Goal: Entertainment & Leisure: Consume media (video, audio)

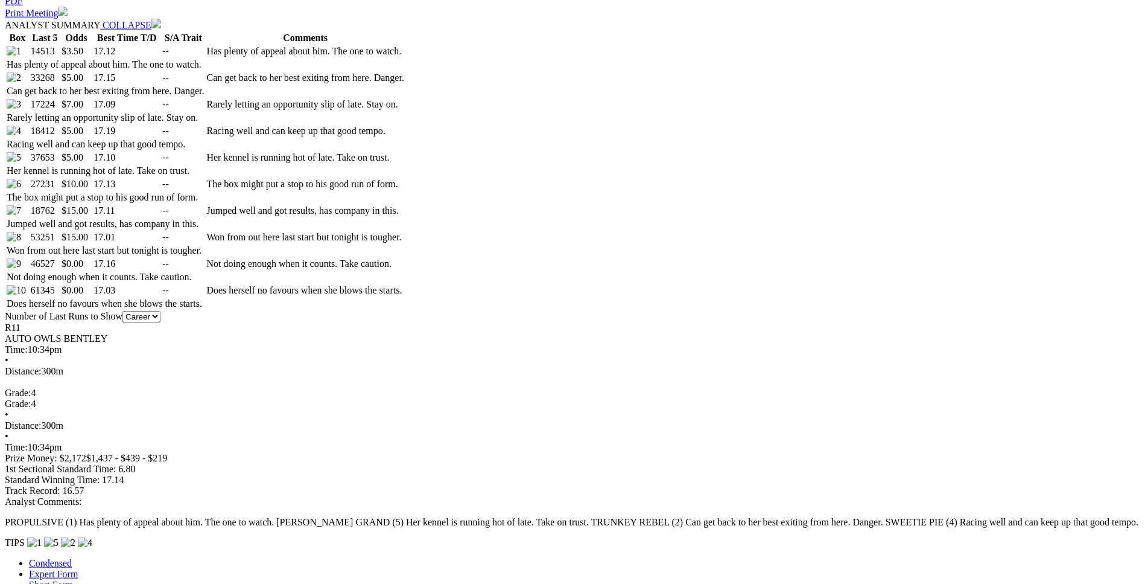
scroll to position [677, 0]
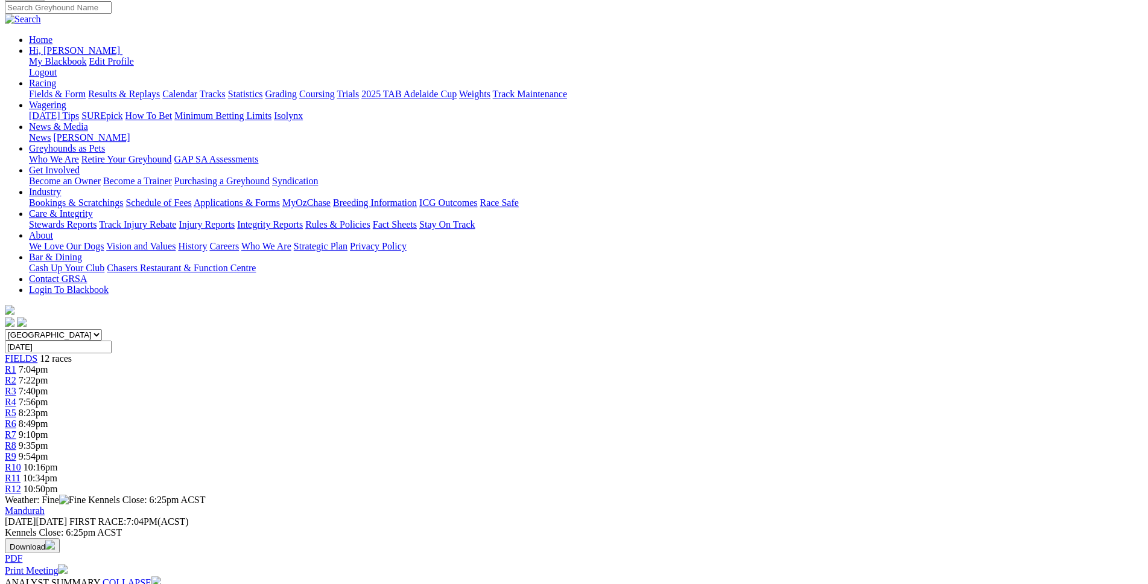
scroll to position [0, 0]
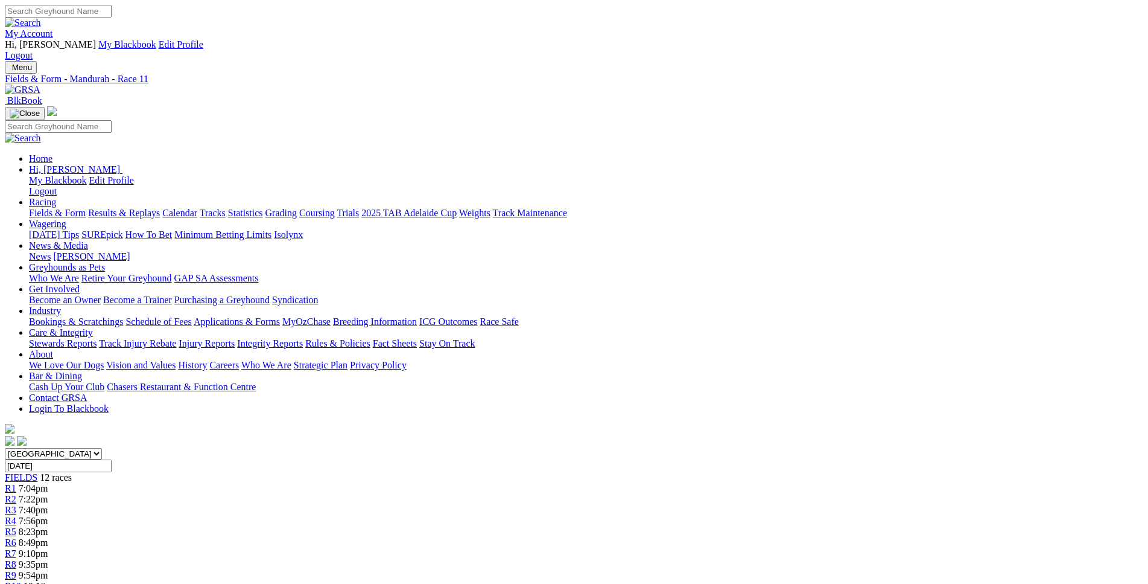
click at [284, 483] on div "R1 7:04pm" at bounding box center [574, 488] width 1139 height 11
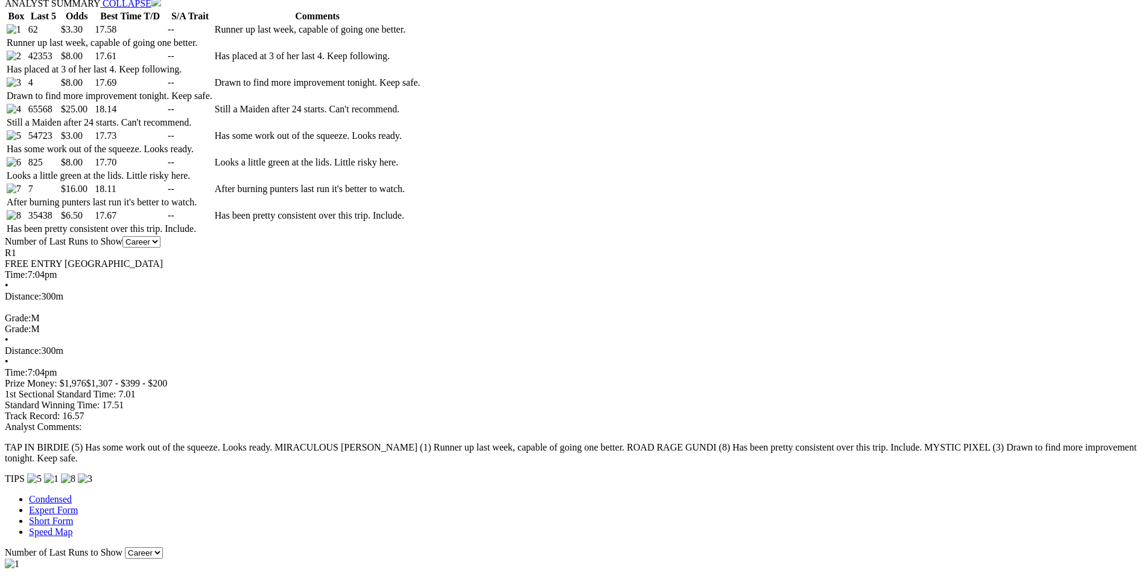
scroll to position [739, 0]
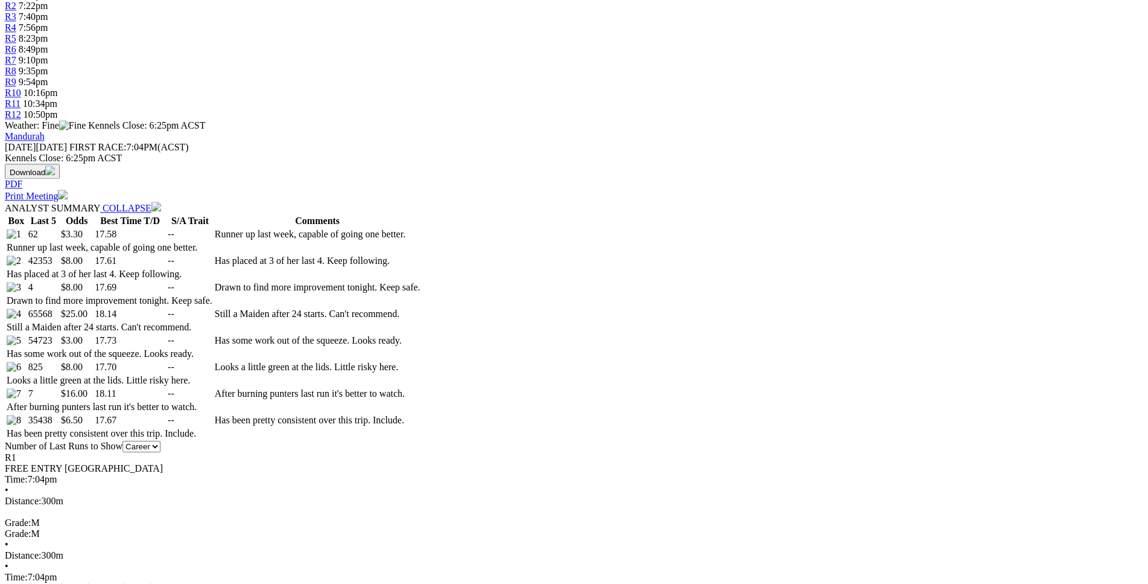
scroll to position [492, 0]
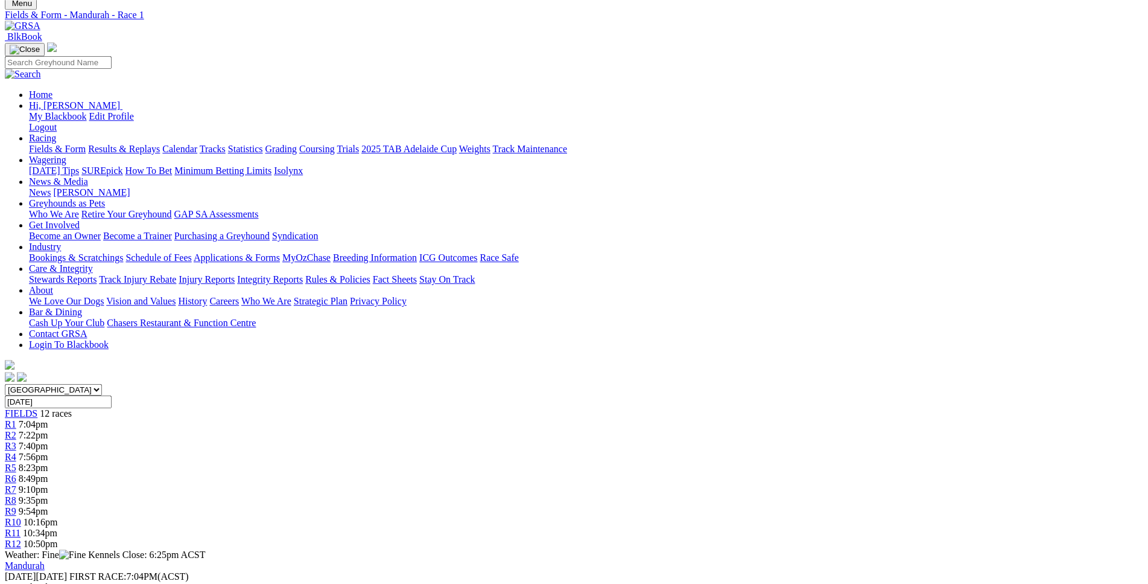
scroll to position [62, 0]
click at [48, 432] on span "7:22pm" at bounding box center [34, 437] width 30 height 10
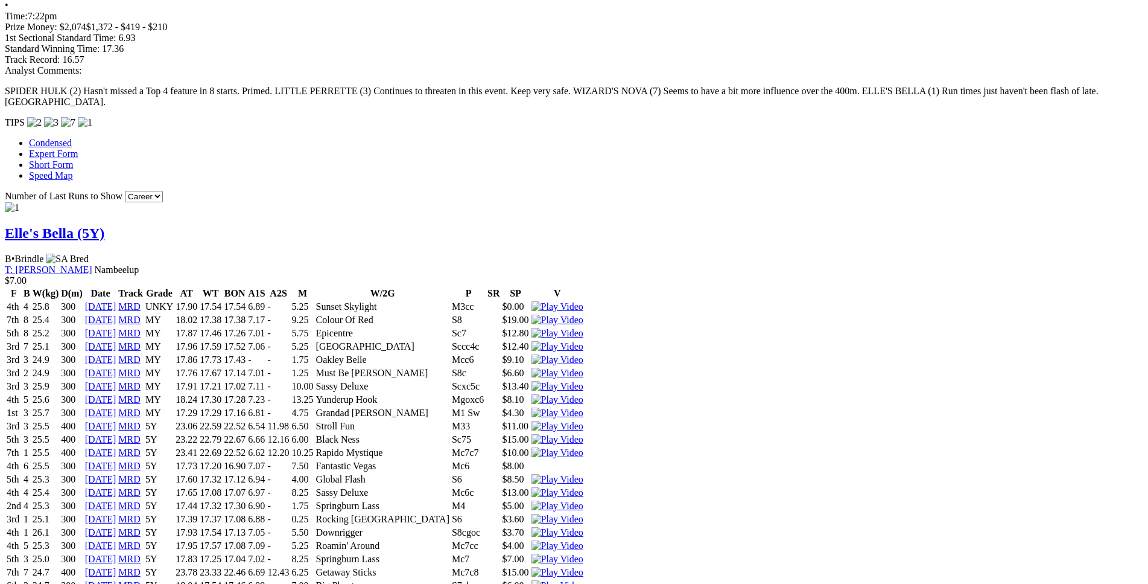
scroll to position [1108, 0]
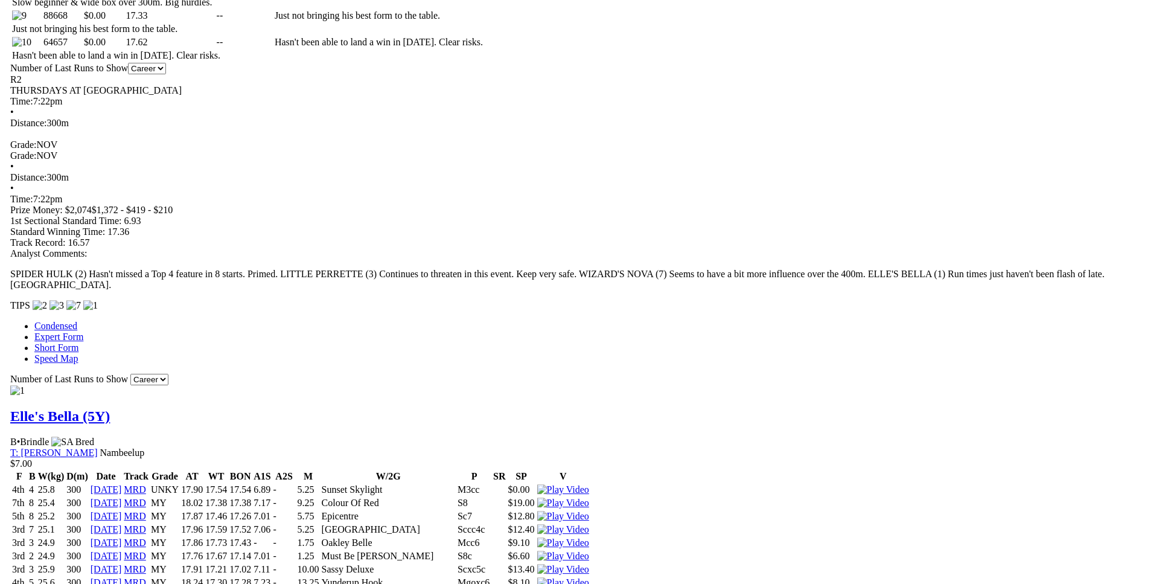
scroll to position [923, 0]
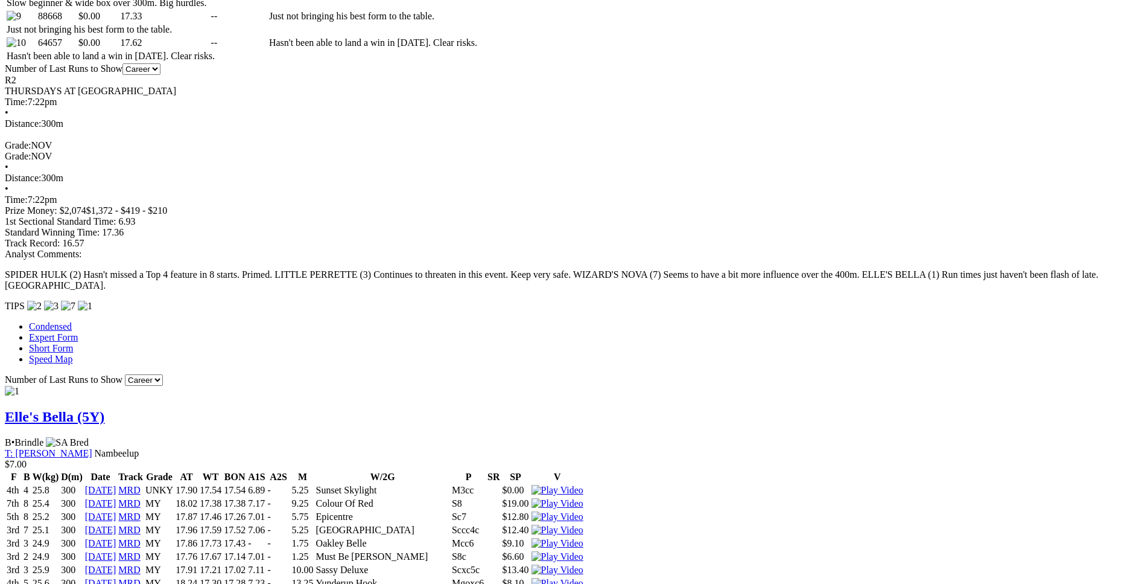
drag, startPoint x: 269, startPoint y: 249, endPoint x: 693, endPoint y: 252, distance: 423.7
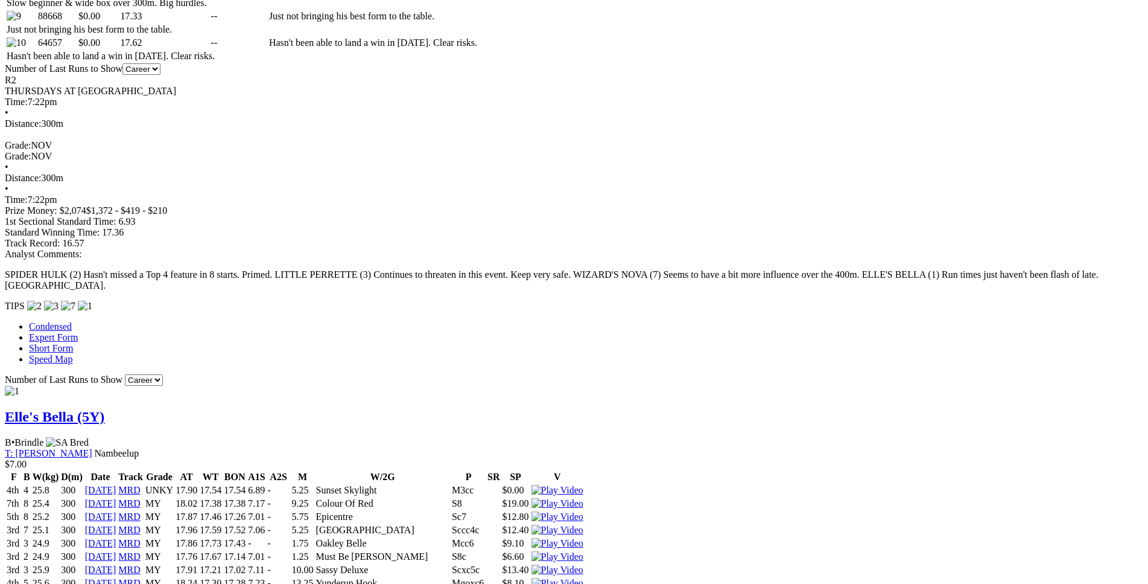
drag, startPoint x: 239, startPoint y: 224, endPoint x: 680, endPoint y: 227, distance: 441.2
